Goal: Find specific page/section: Find specific page/section

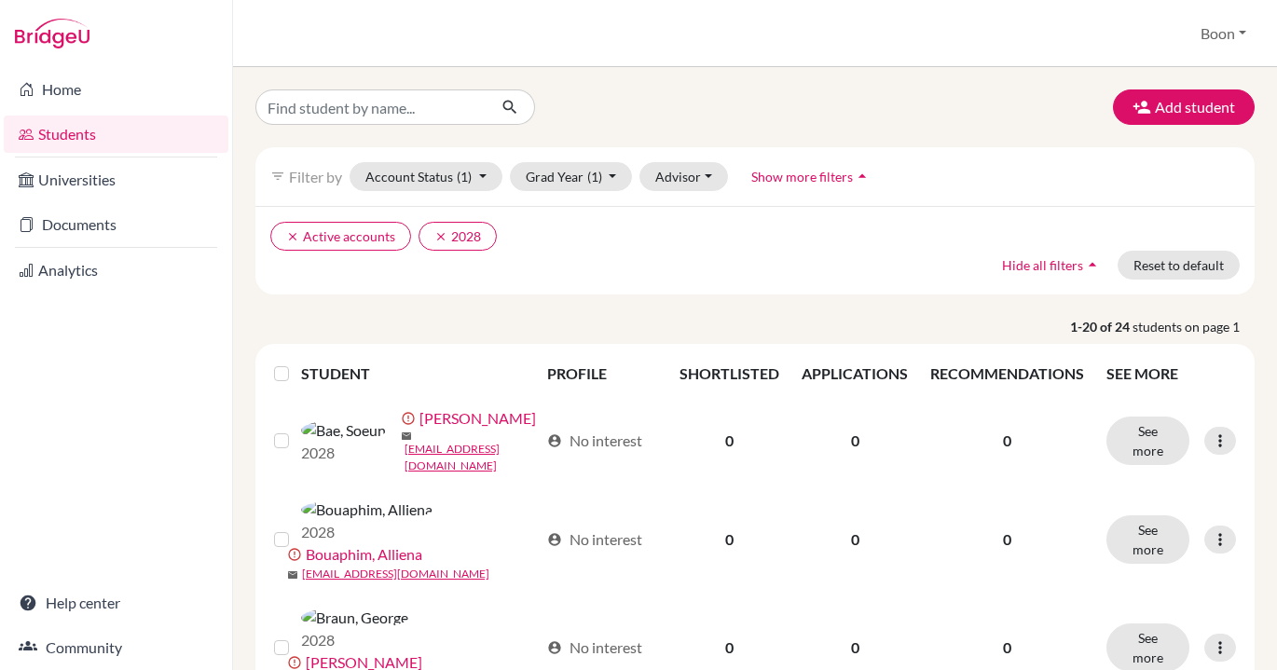
click at [438, 235] on icon "clear" at bounding box center [440, 236] width 13 height 13
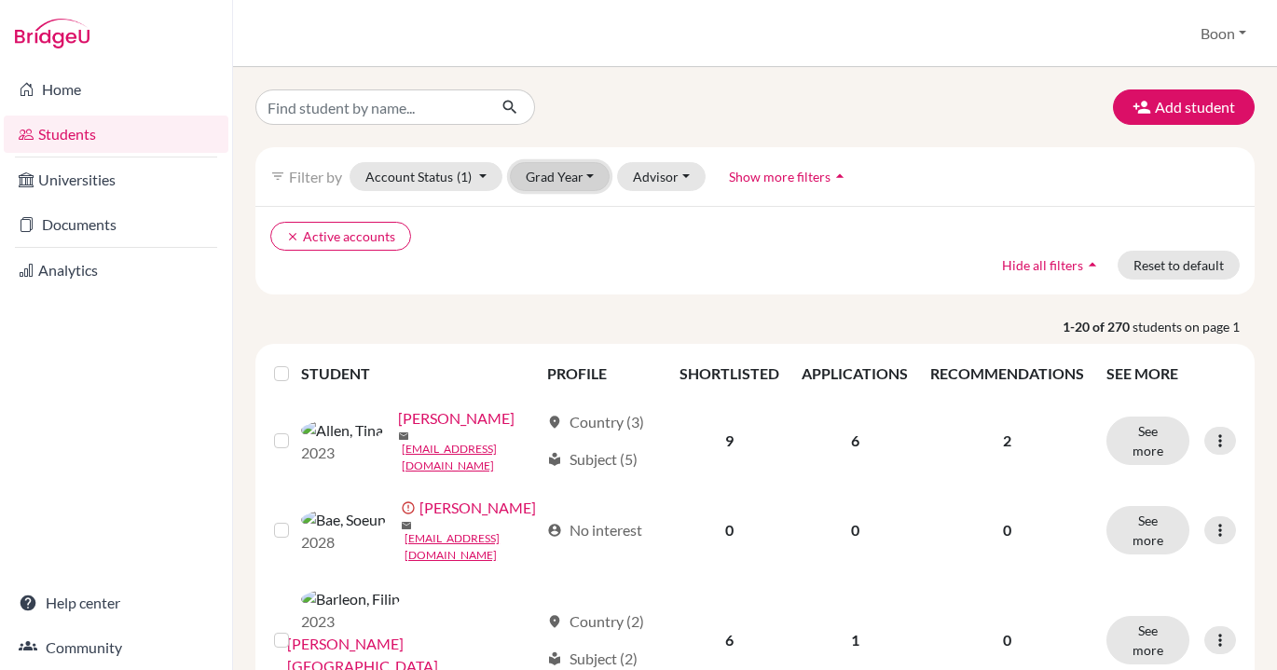
click at [590, 177] on button "Grad Year" at bounding box center [560, 176] width 101 height 29
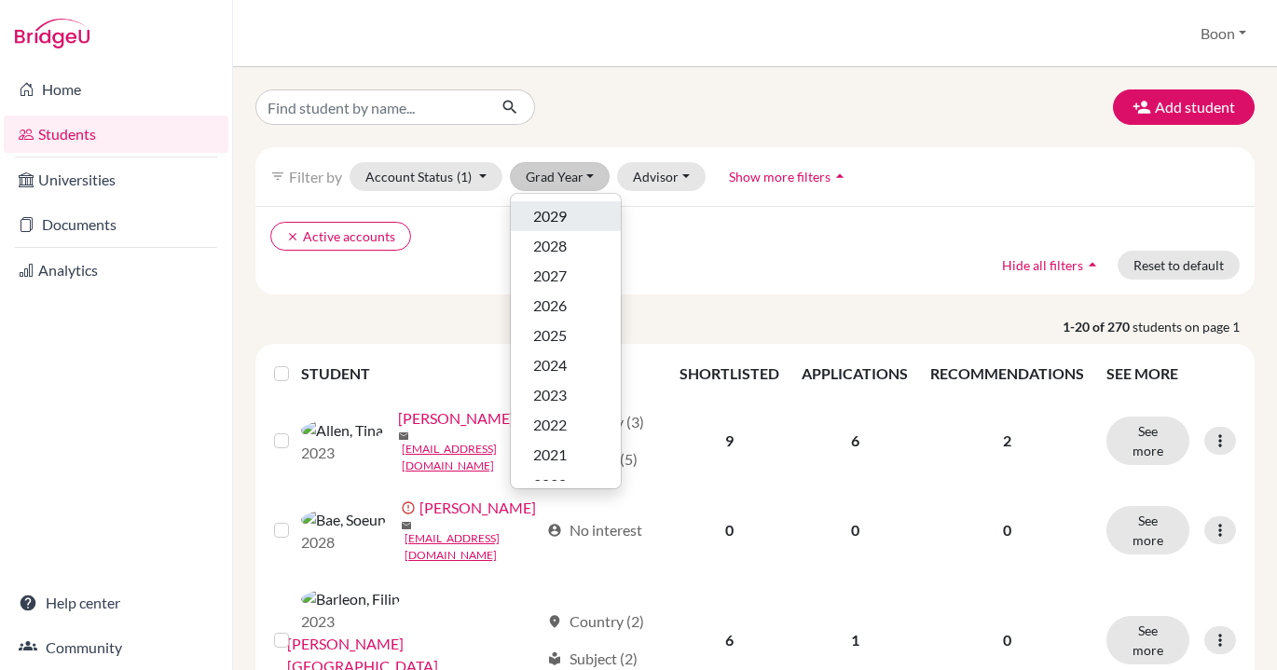
click at [557, 210] on span "2029" at bounding box center [550, 216] width 34 height 22
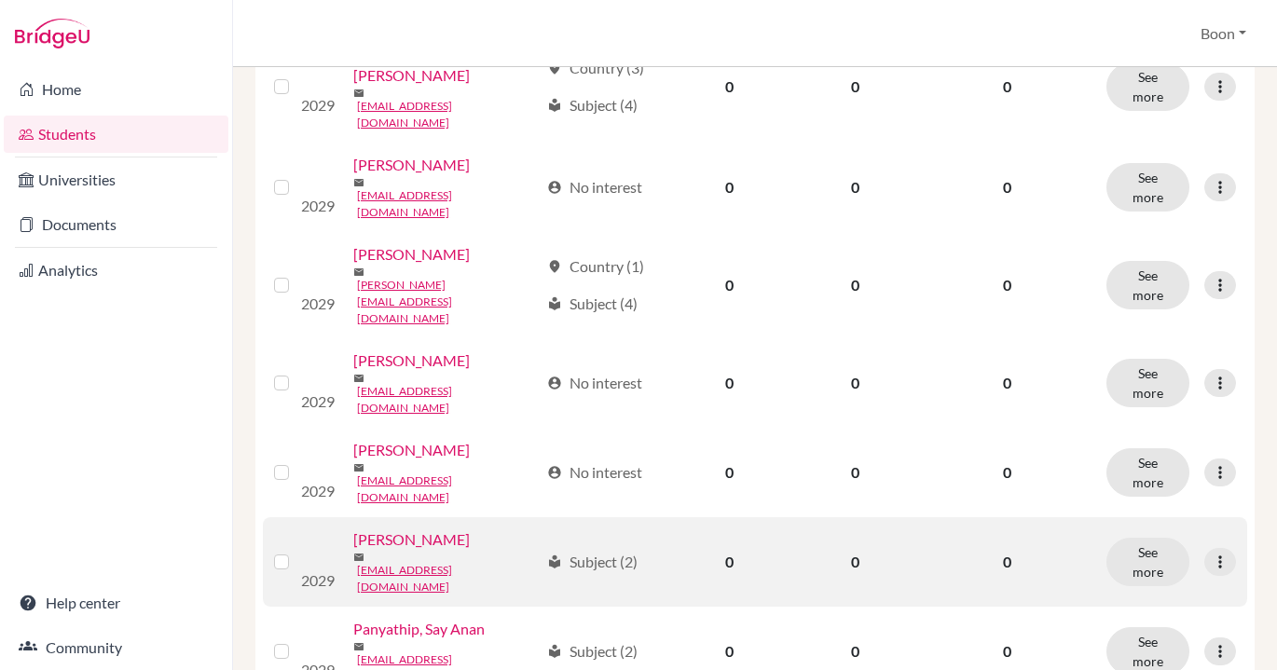
scroll to position [1389, 0]
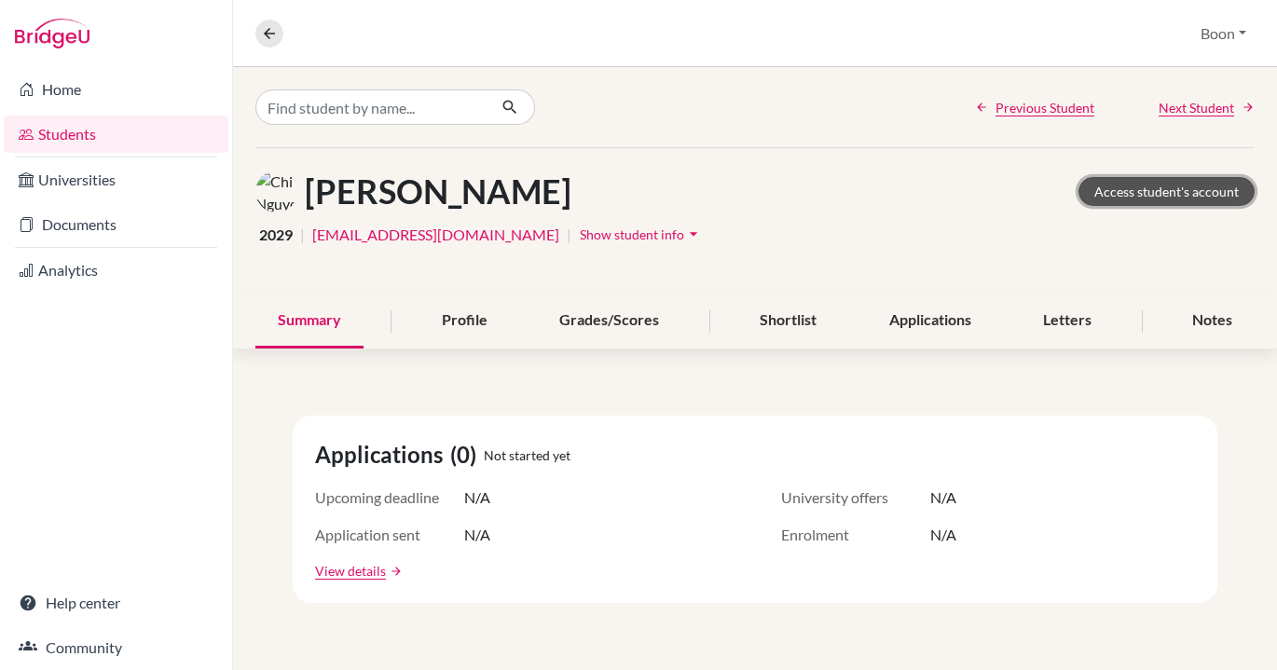
click at [1172, 189] on link "Access student's account" at bounding box center [1166, 191] width 176 height 29
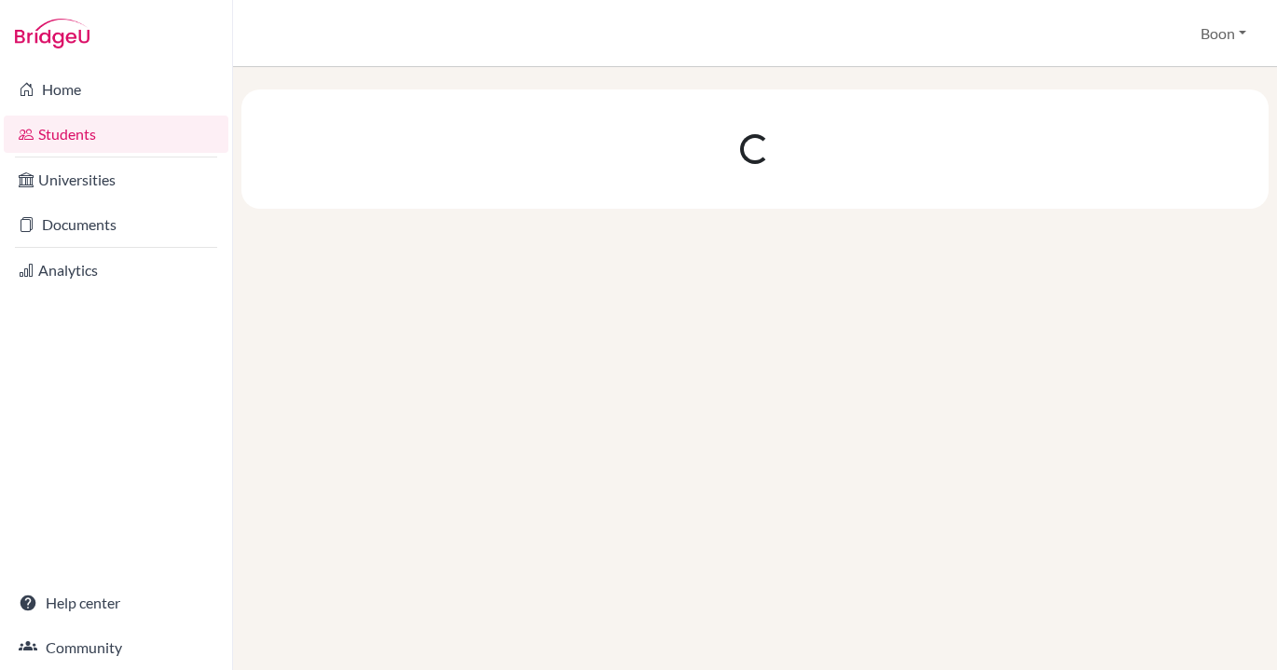
click at [472, 76] on div at bounding box center [755, 368] width 1044 height 603
click at [84, 131] on link "Students" at bounding box center [116, 134] width 225 height 37
